Goal: Task Accomplishment & Management: Use online tool/utility

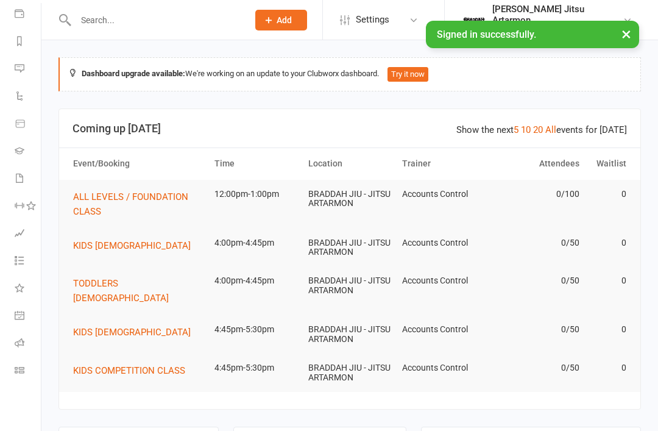
scroll to position [143, 0]
click at [30, 373] on link "Class check-in" at bounding box center [28, 371] width 27 height 27
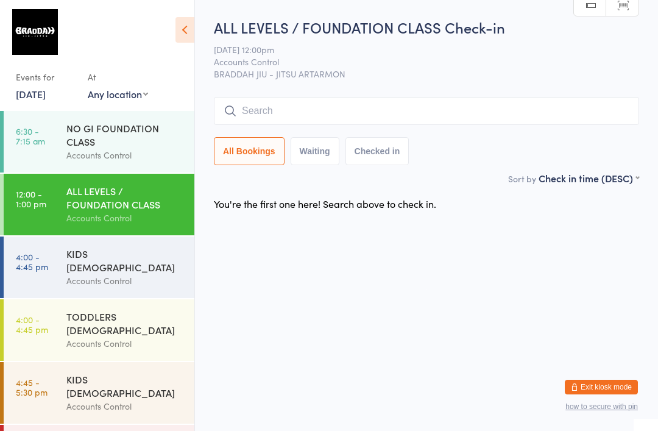
click at [461, 106] on input "search" at bounding box center [426, 111] width 425 height 28
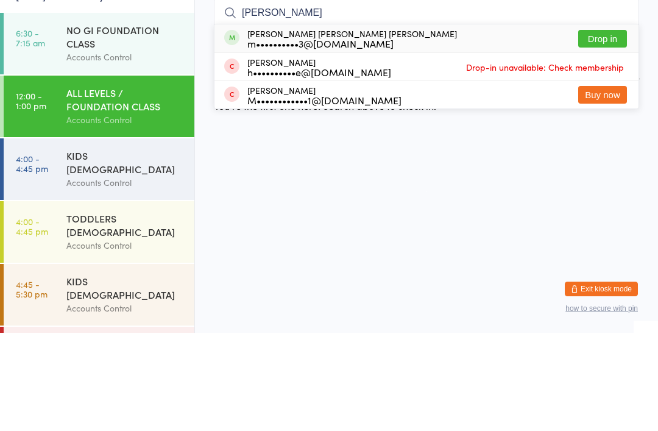
type input "Mimi"
click at [607, 128] on button "Drop in" at bounding box center [602, 137] width 49 height 18
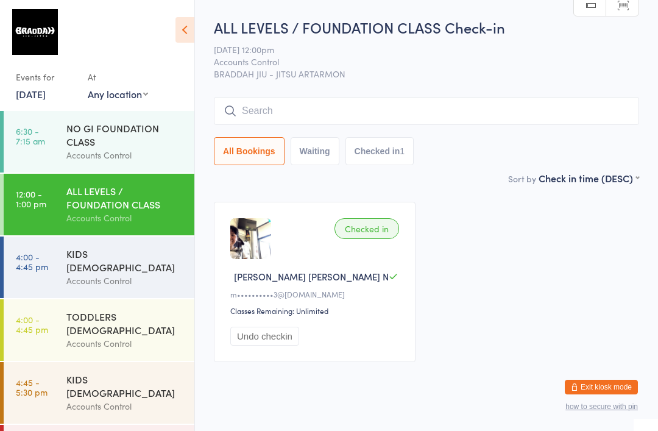
click at [371, 99] on input "search" at bounding box center [426, 111] width 425 height 28
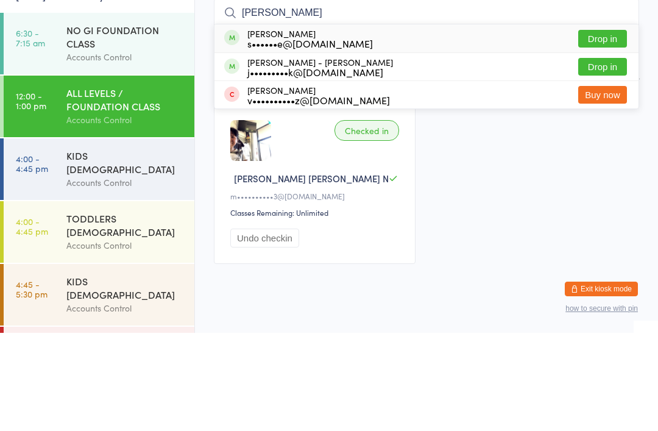
type input "Jared"
click at [606, 156] on button "Drop in" at bounding box center [602, 165] width 49 height 18
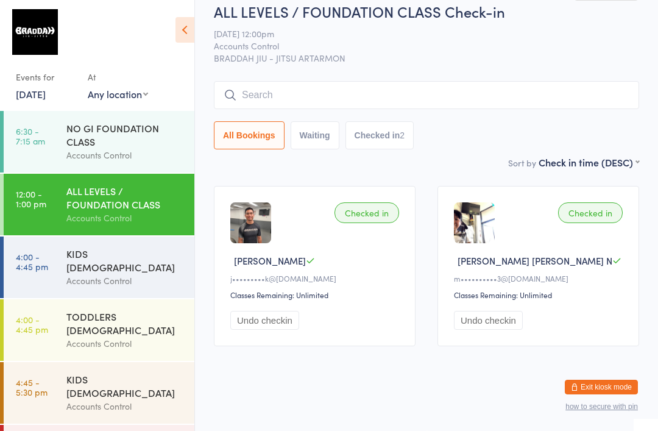
click at [492, 61] on div "ALL LEVELS / FOUNDATION CLASS Check-in 13 Aug 12:00pm Accounts Control BRADDAH …" at bounding box center [426, 78] width 425 height 154
click at [478, 81] on input "search" at bounding box center [426, 95] width 425 height 28
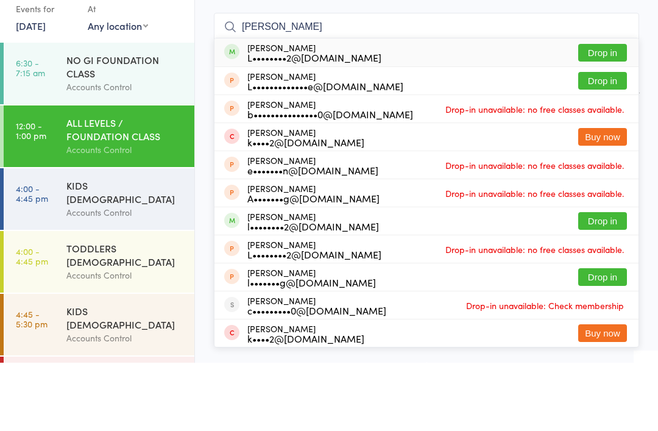
type input "Lisa"
click at [607, 112] on button "Drop in" at bounding box center [602, 121] width 49 height 18
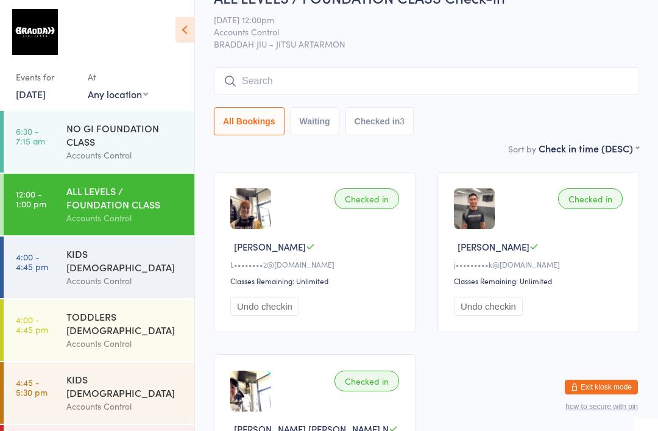
click at [444, 91] on input "search" at bounding box center [426, 81] width 425 height 28
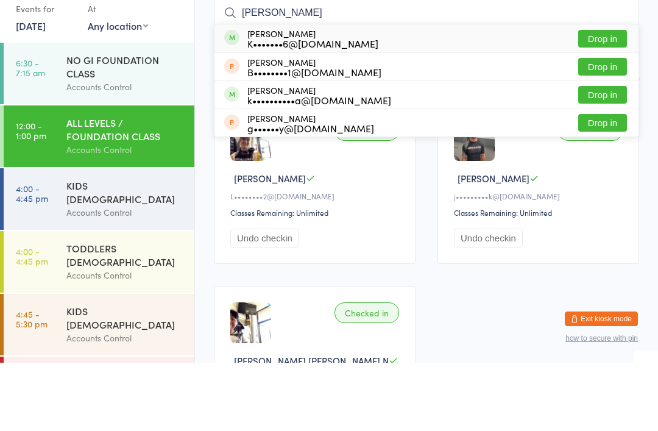
type input "Kevin g"
click at [615, 98] on button "Drop in" at bounding box center [602, 107] width 49 height 18
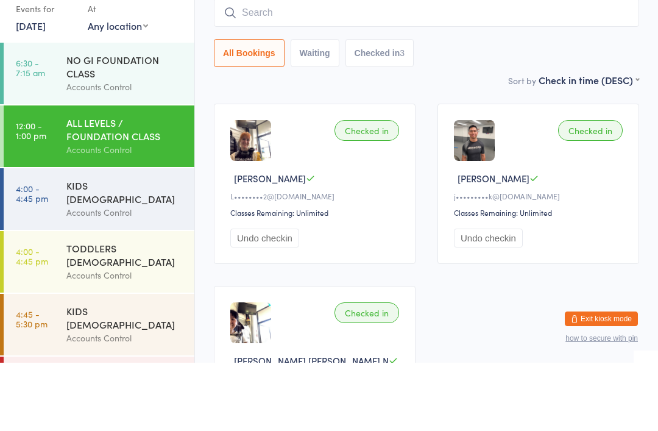
scroll to position [98, 0]
